Goal: Task Accomplishment & Management: Use online tool/utility

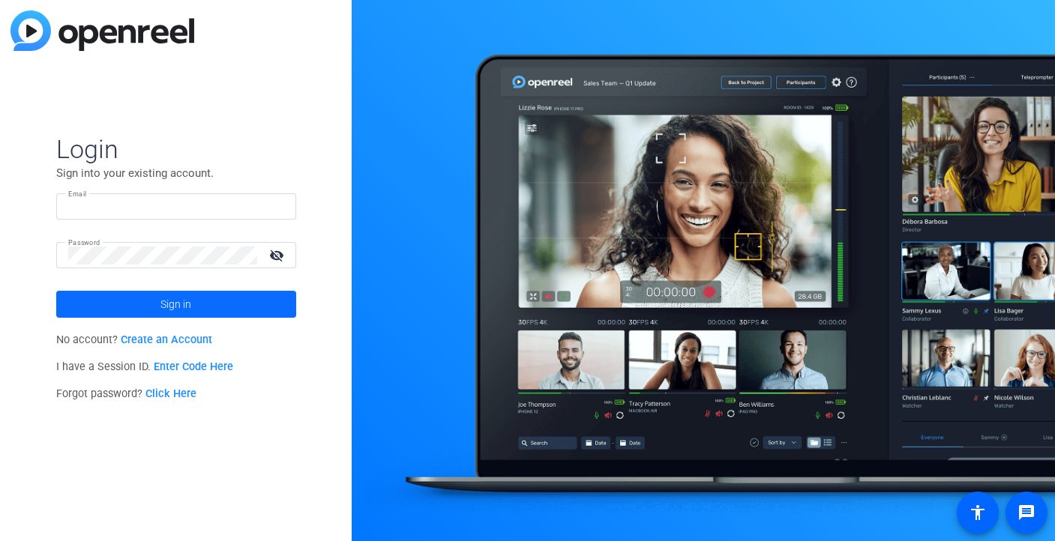
type input "[PERSON_NAME][EMAIL_ADDRESS][PERSON_NAME][DOMAIN_NAME]"
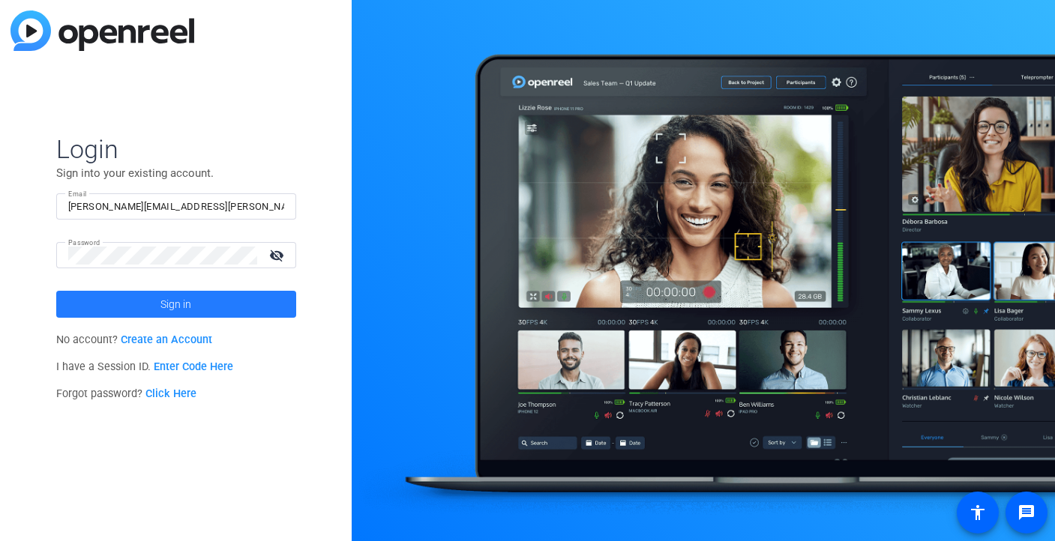
click at [153, 297] on span at bounding box center [176, 304] width 240 height 36
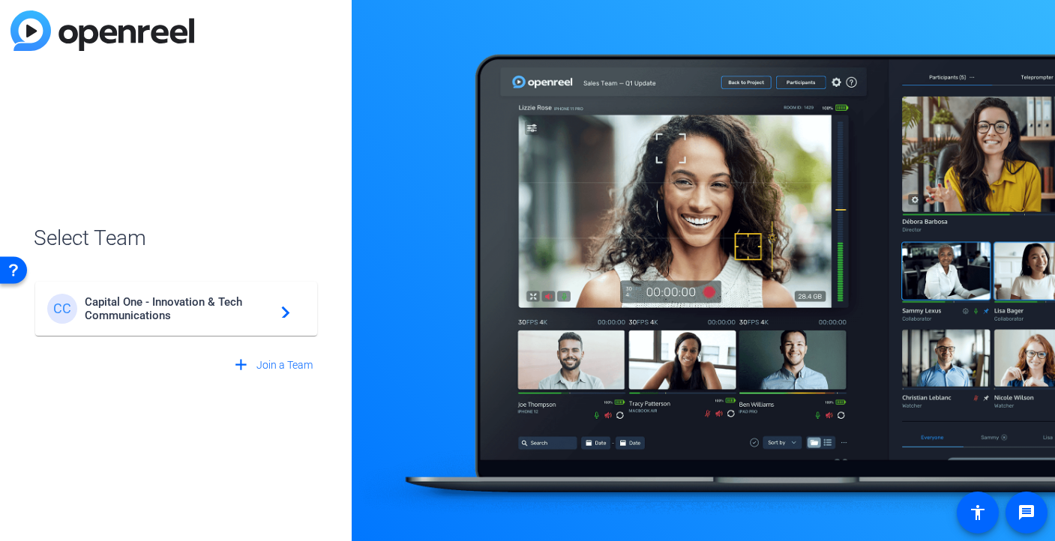
click at [192, 314] on span "Capital One - Innovation & Tech Communications" at bounding box center [178, 308] width 187 height 27
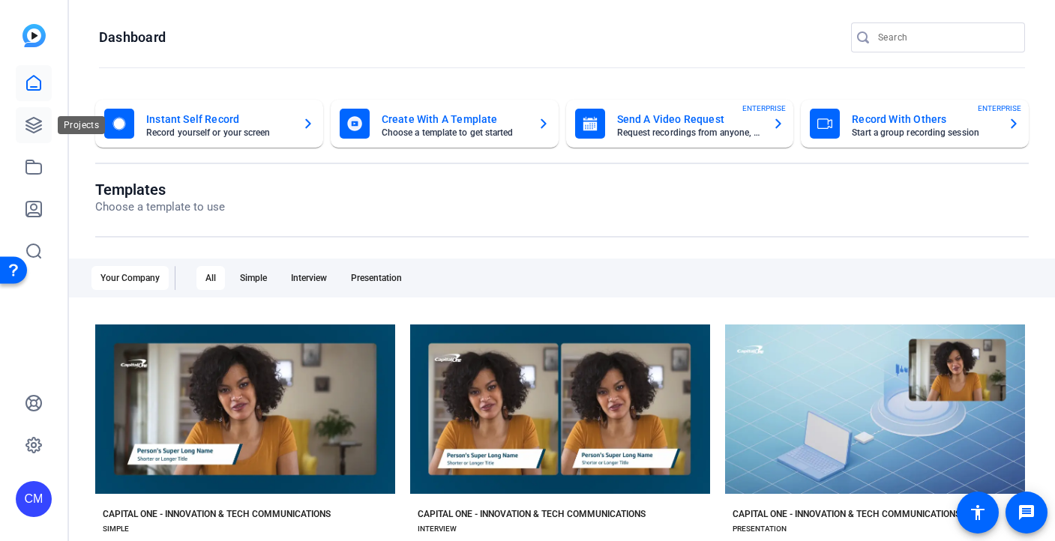
click at [29, 122] on icon at bounding box center [33, 125] width 15 height 15
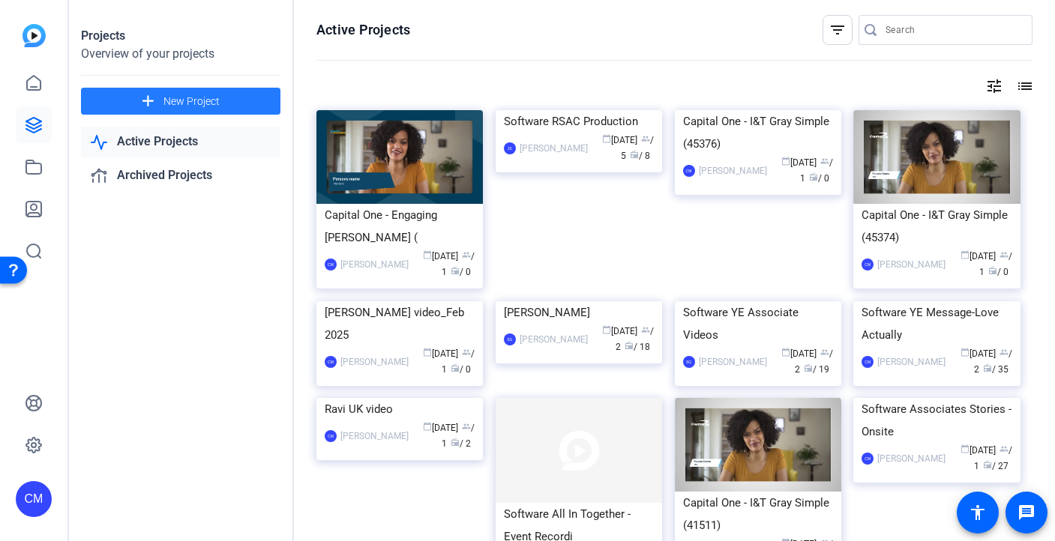
click at [203, 109] on span at bounding box center [180, 101] width 199 height 36
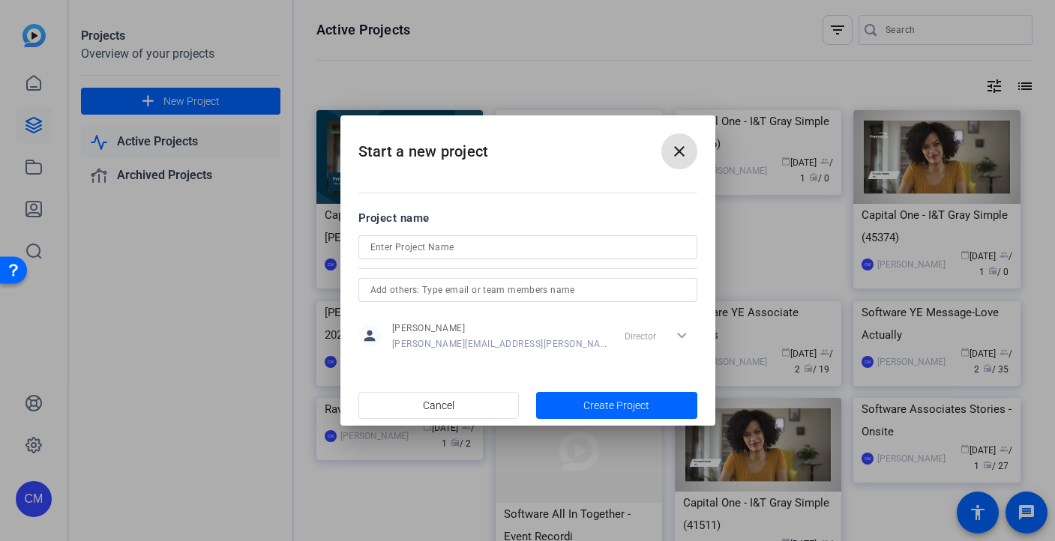
click at [448, 250] on input at bounding box center [527, 247] width 315 height 18
type input "MVV interviews"
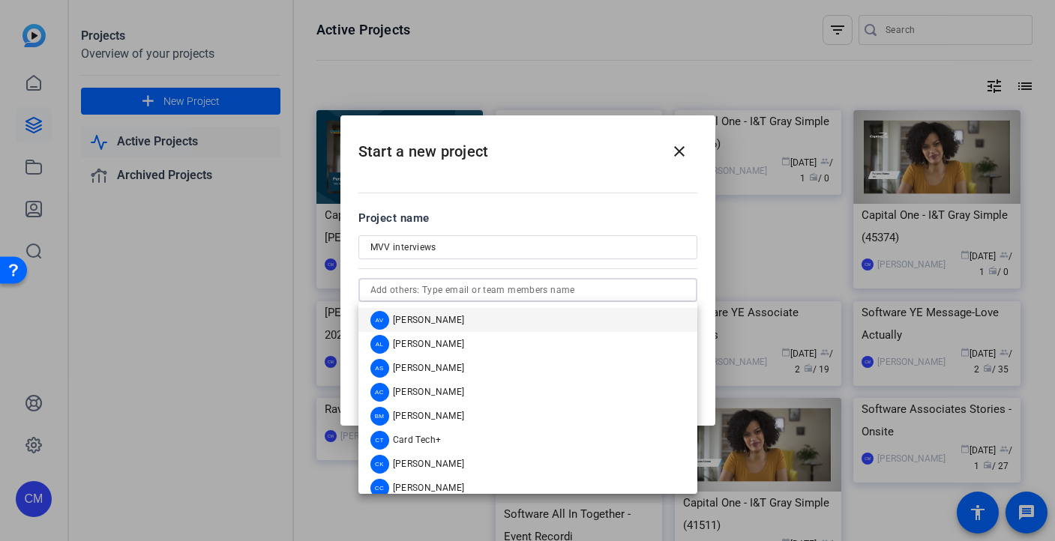
click at [498, 289] on input "text" at bounding box center [527, 290] width 315 height 18
click at [473, 326] on mat-option "AV [PERSON_NAME]" at bounding box center [527, 320] width 339 height 24
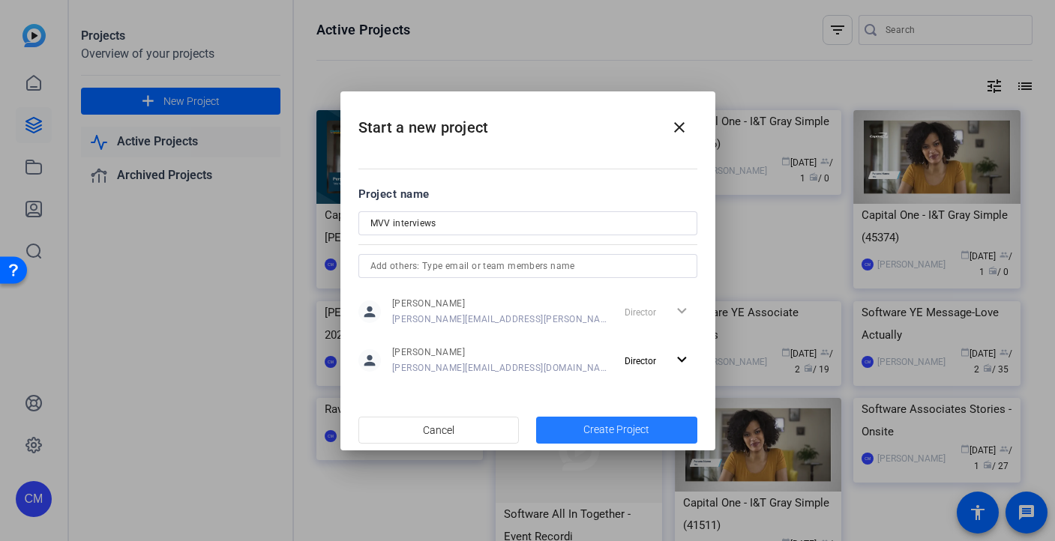
click at [588, 430] on span "Create Project" at bounding box center [616, 430] width 66 height 16
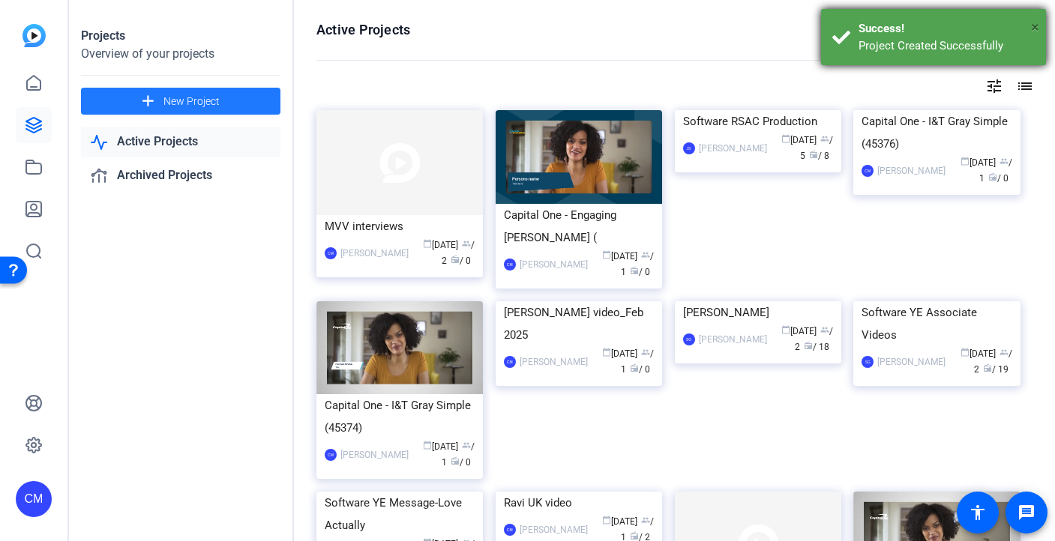
click at [1032, 23] on span "×" at bounding box center [1035, 27] width 8 height 18
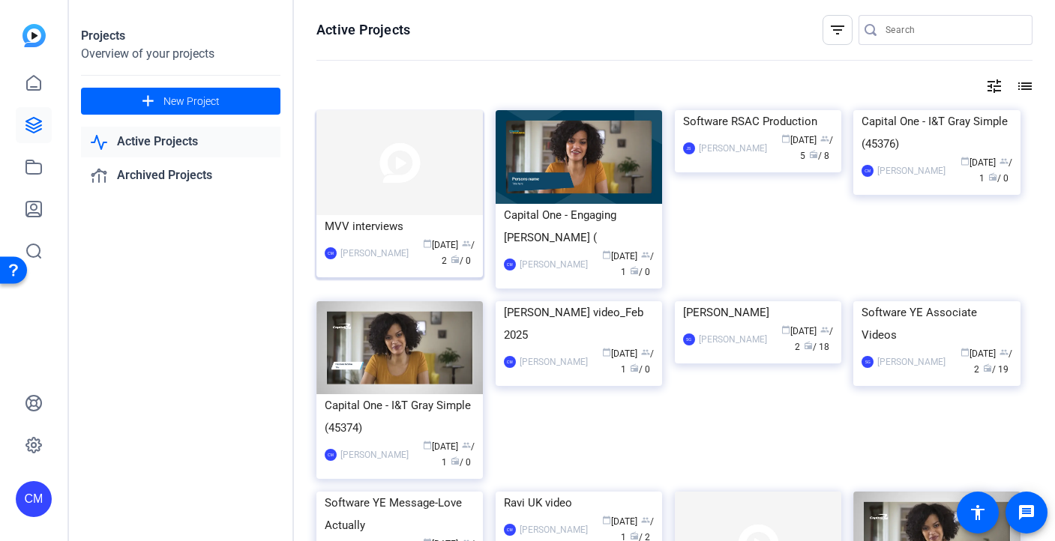
click at [332, 204] on img at bounding box center [399, 162] width 166 height 105
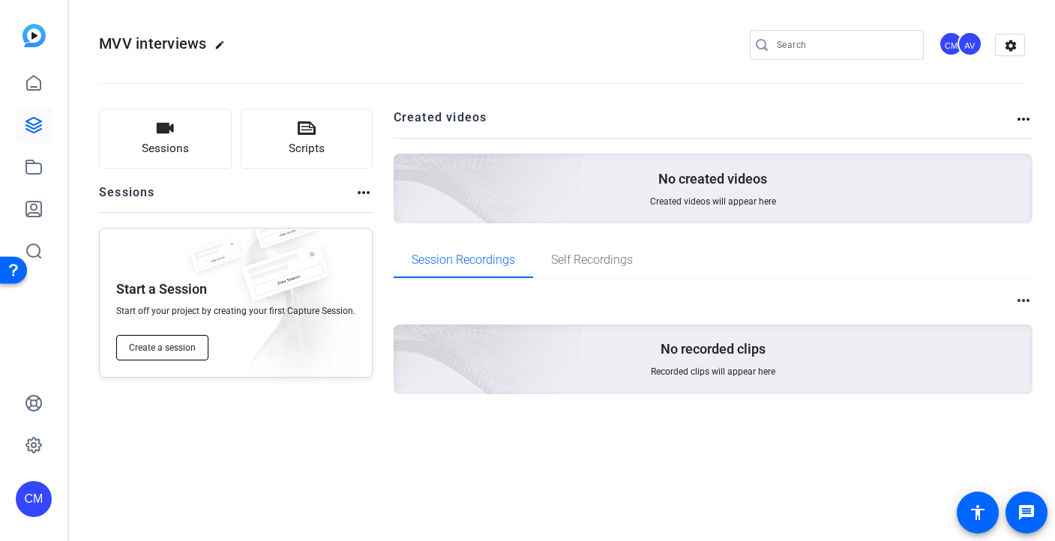
click at [170, 355] on button "Create a session" at bounding box center [162, 347] width 92 height 25
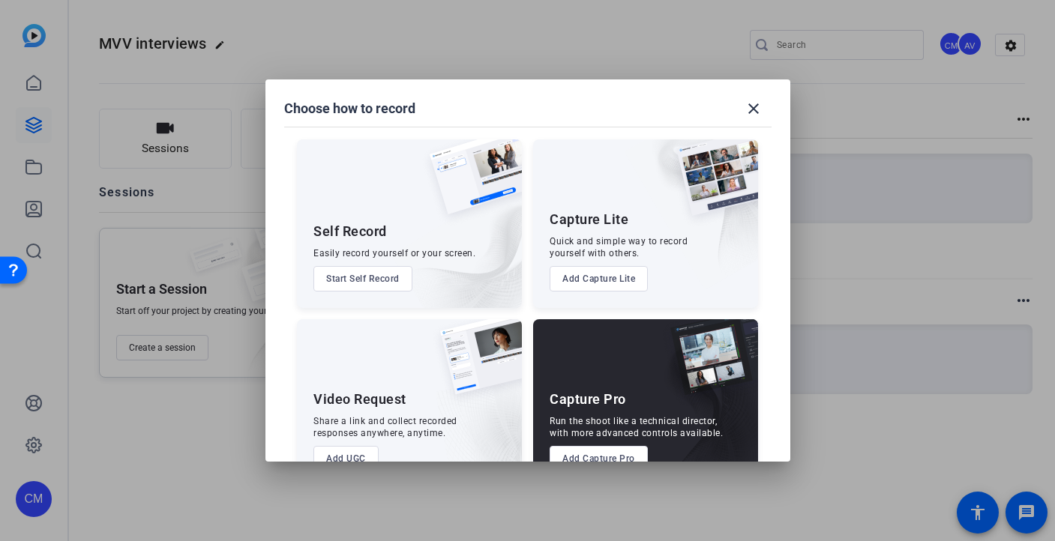
scroll to position [41, 0]
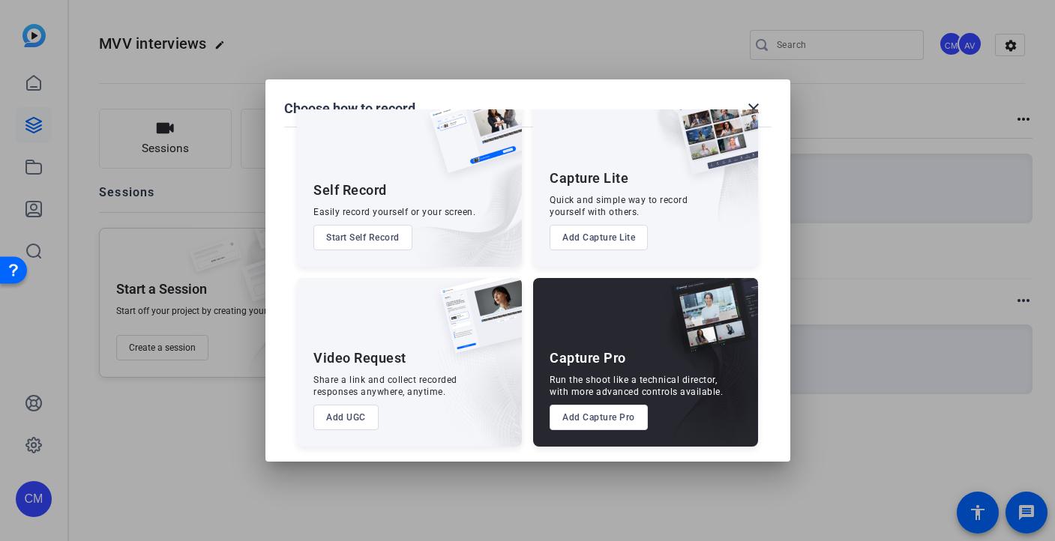
click at [600, 421] on button "Add Capture Pro" at bounding box center [598, 417] width 98 height 25
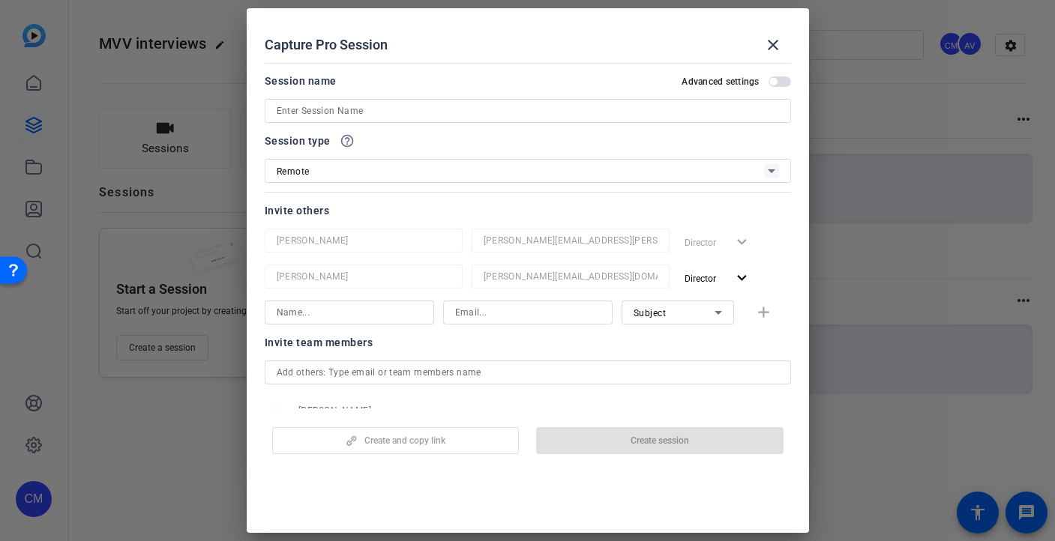
click at [446, 106] on input at bounding box center [528, 111] width 502 height 18
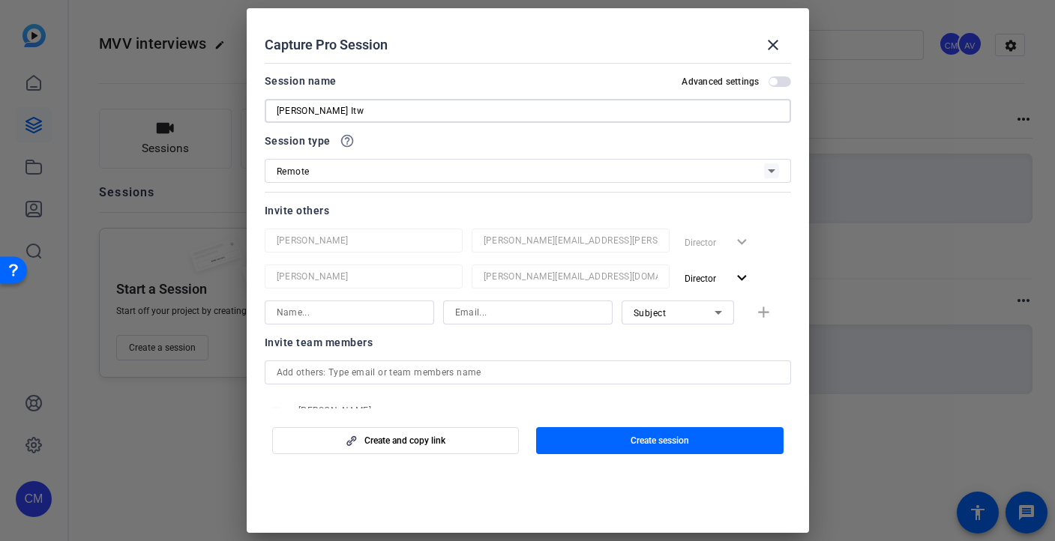
type input "[PERSON_NAME] Itw"
click at [412, 175] on div "Remote" at bounding box center [520, 171] width 487 height 19
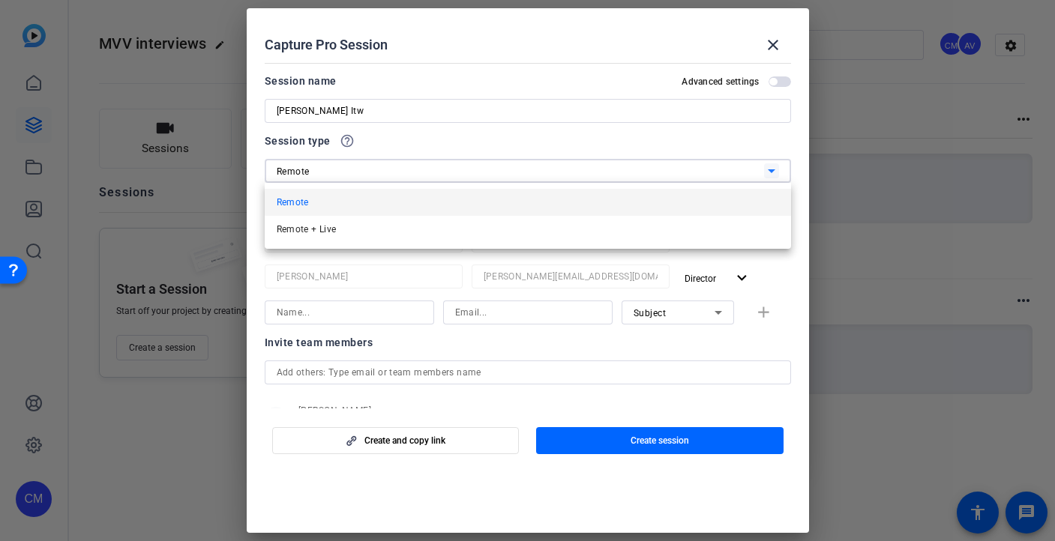
click at [412, 175] on div at bounding box center [527, 270] width 1055 height 541
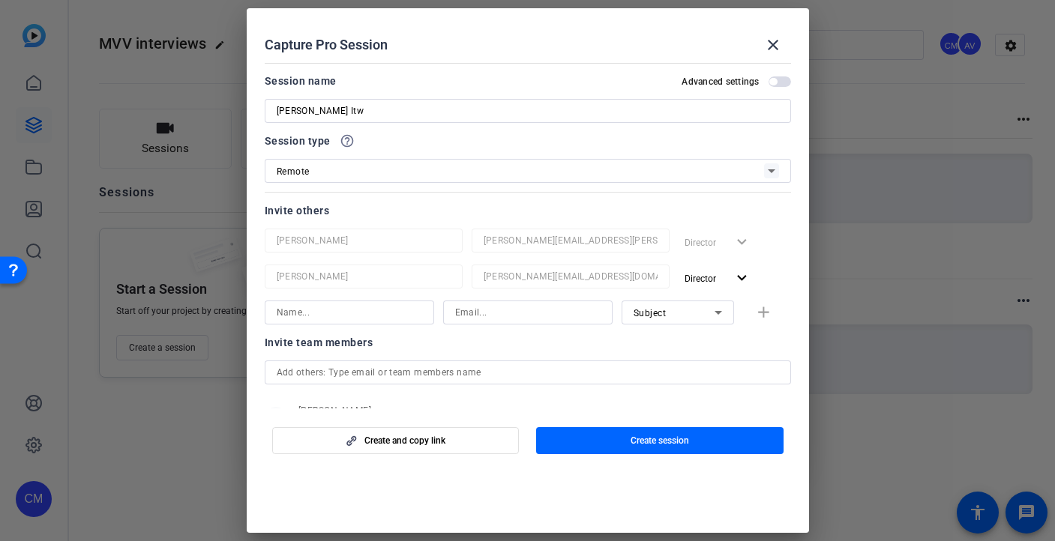
scroll to position [55, 0]
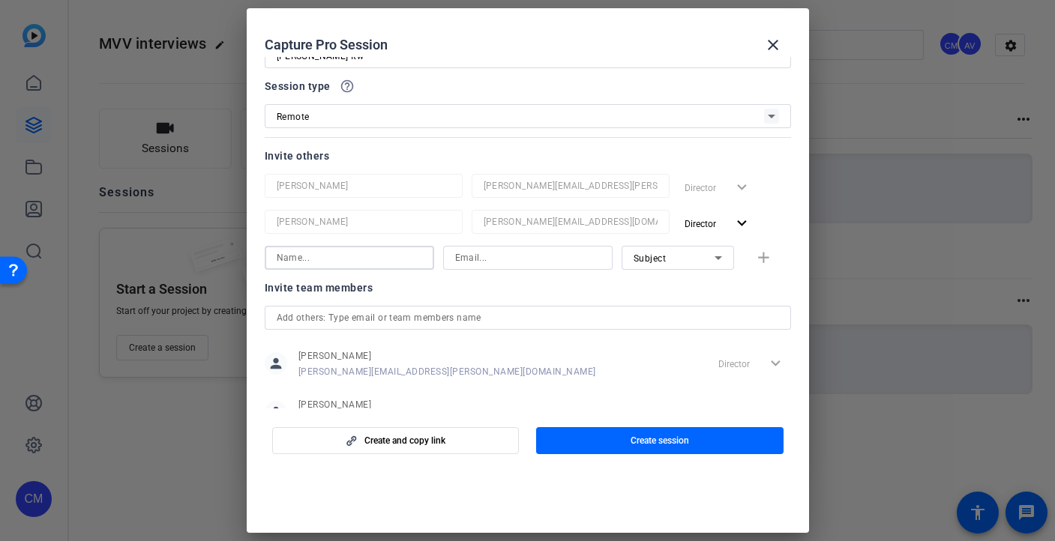
click at [384, 259] on input at bounding box center [349, 258] width 145 height 18
type input "[PERSON_NAME]"
click at [552, 259] on input at bounding box center [527, 258] width 145 height 18
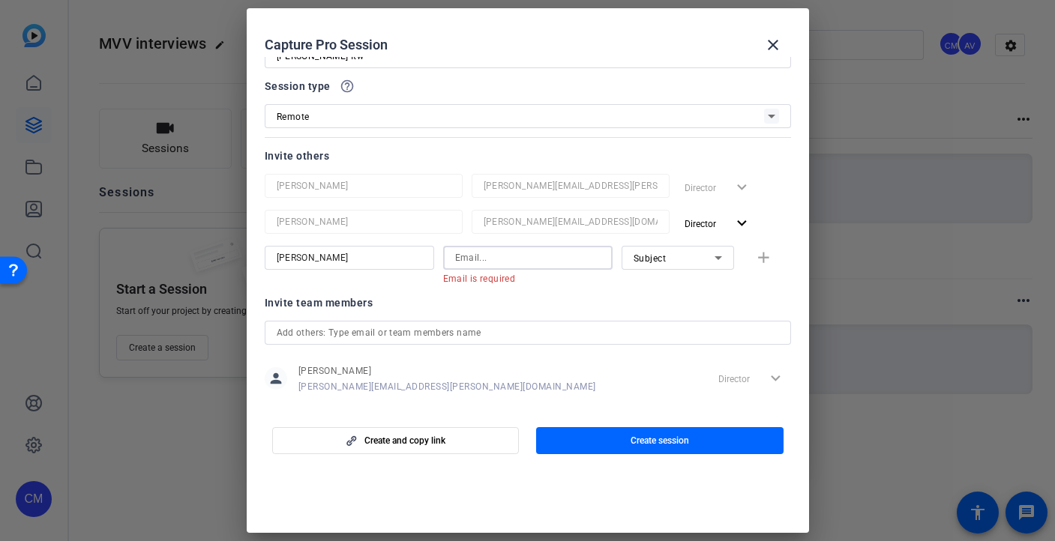
click at [519, 259] on input at bounding box center [527, 258] width 145 height 18
paste input "[EMAIL_ADDRESS][DOMAIN_NAME]"
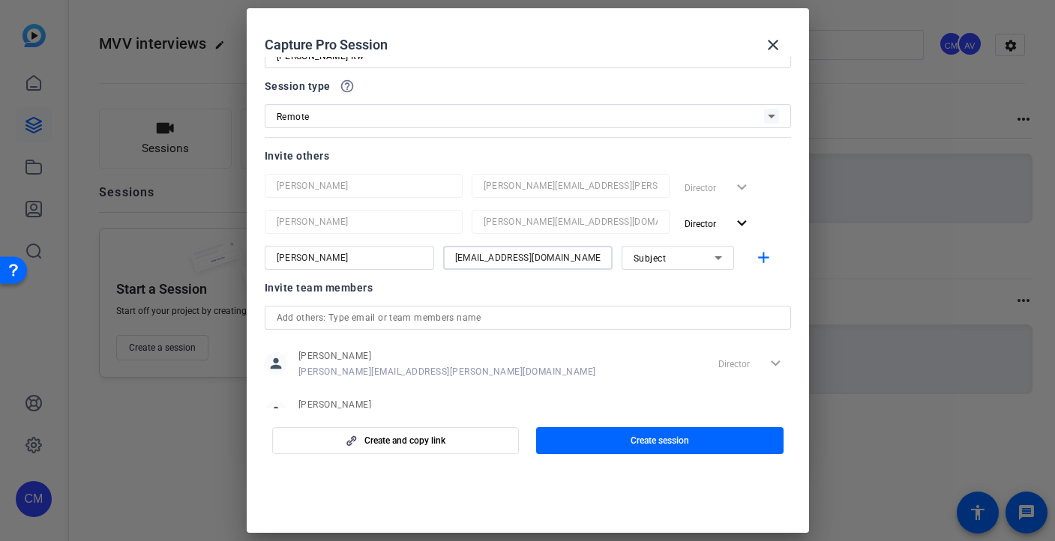
type input "[EMAIL_ADDRESS][DOMAIN_NAME]"
click at [532, 286] on div "Invite team members" at bounding box center [528, 288] width 526 height 18
click at [687, 265] on div "Subject" at bounding box center [673, 258] width 81 height 19
click at [747, 222] on div at bounding box center [527, 270] width 1055 height 541
click at [739, 222] on mat-icon "expand_more" at bounding box center [741, 223] width 19 height 19
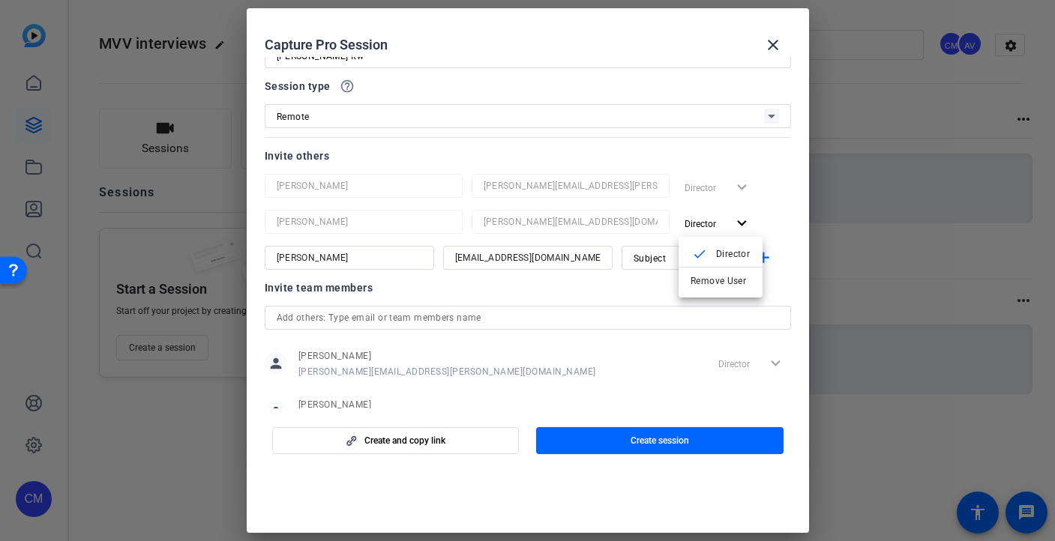
click at [777, 224] on div at bounding box center [527, 270] width 1055 height 541
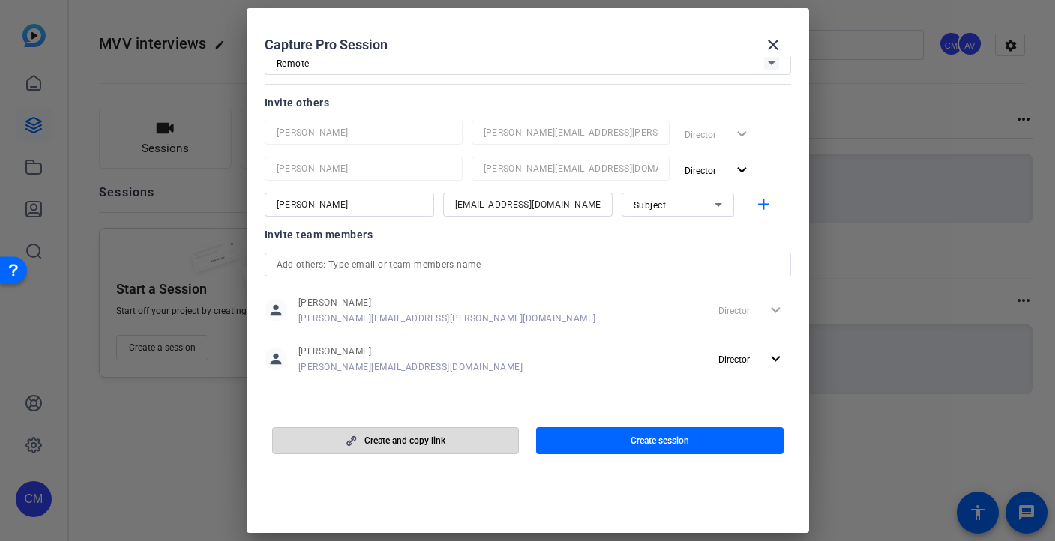
click at [395, 443] on span "Create and copy link" at bounding box center [404, 441] width 81 height 12
